Goal: Task Accomplishment & Management: Use online tool/utility

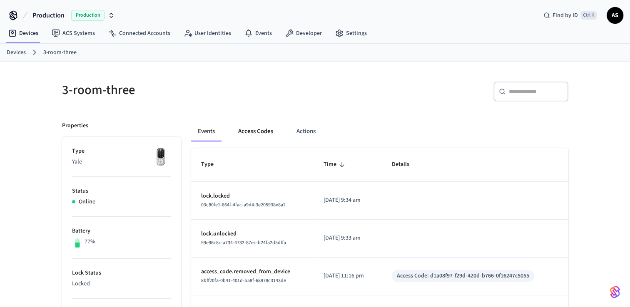
click at [258, 127] on button "Access Codes" at bounding box center [256, 132] width 48 height 20
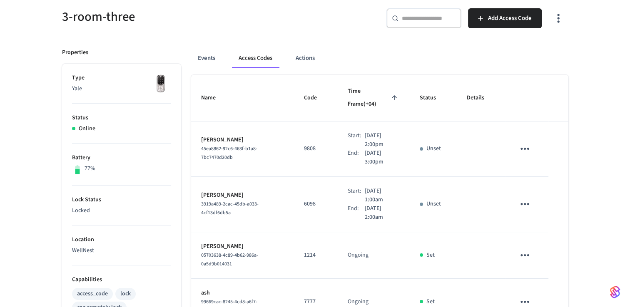
scroll to position [75, 0]
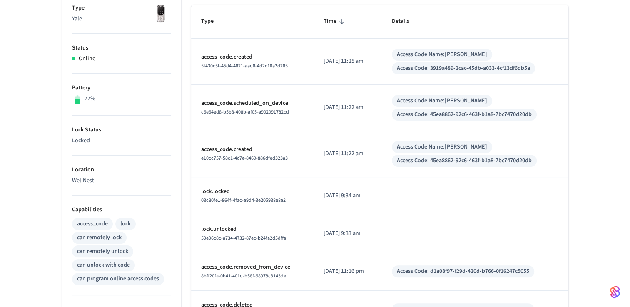
scroll to position [145, 0]
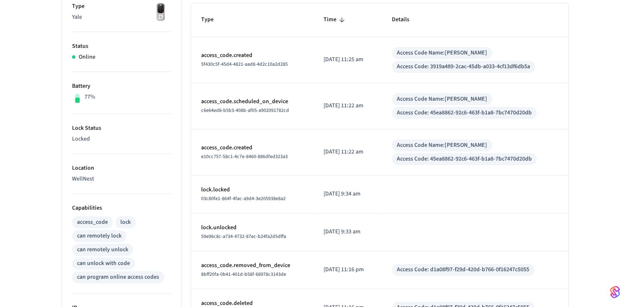
click at [0, 165] on html "Production Production Find by ID Ctrl K AS Devices ACS Systems Connected Accoun…" at bounding box center [315, 172] width 630 height 635
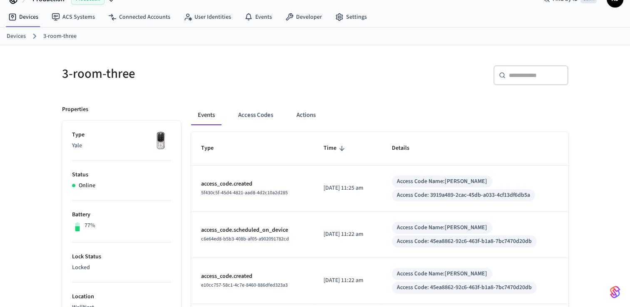
scroll to position [15, 0]
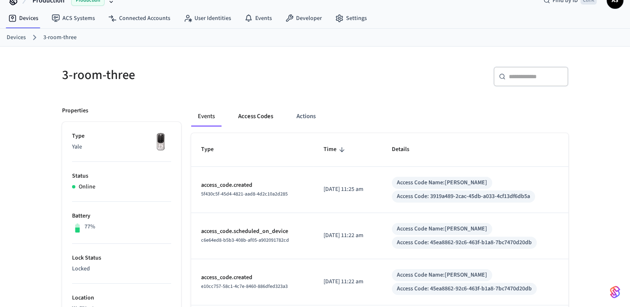
click at [262, 117] on button "Access Codes" at bounding box center [256, 117] width 48 height 20
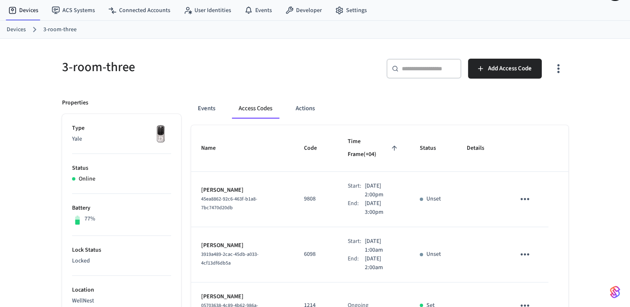
scroll to position [0, 0]
